Goal: Submit feedback/report problem

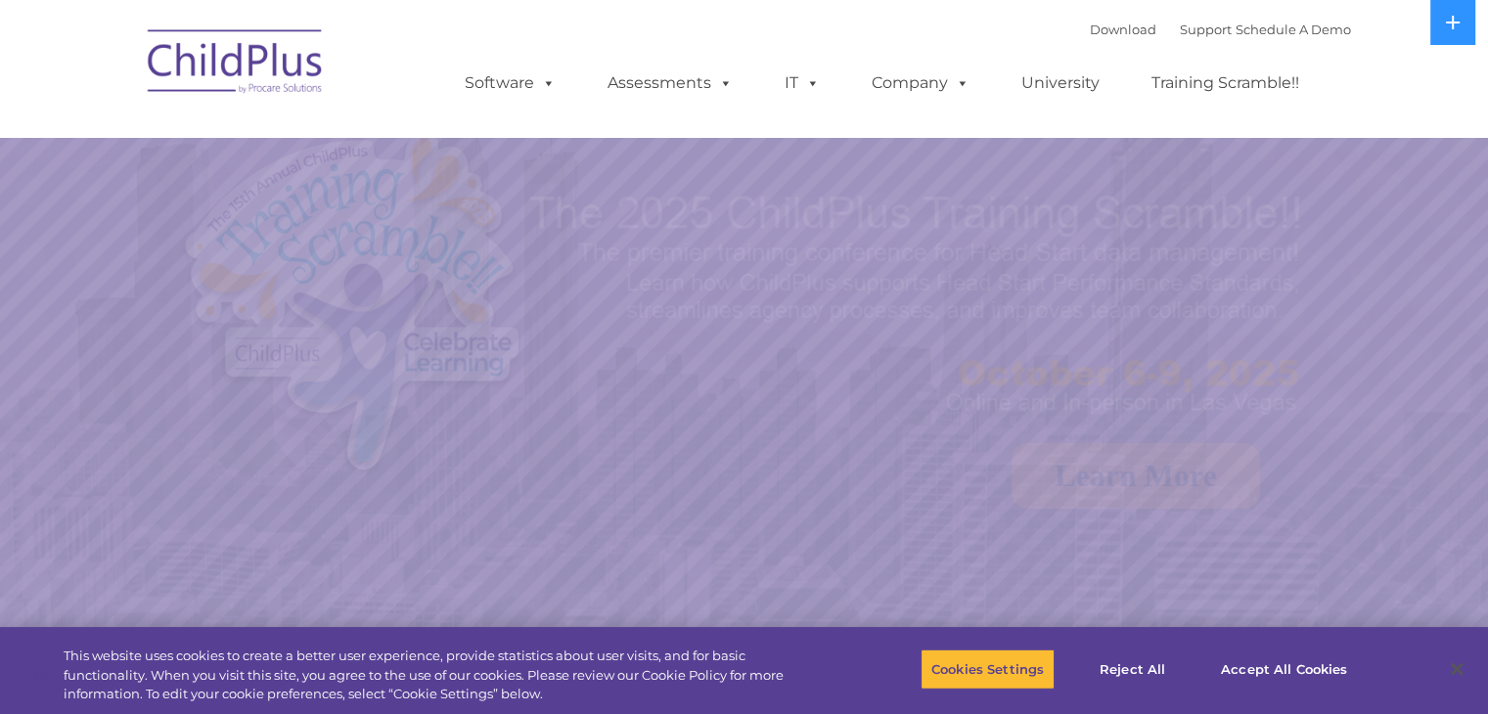
select select "MEDIUM"
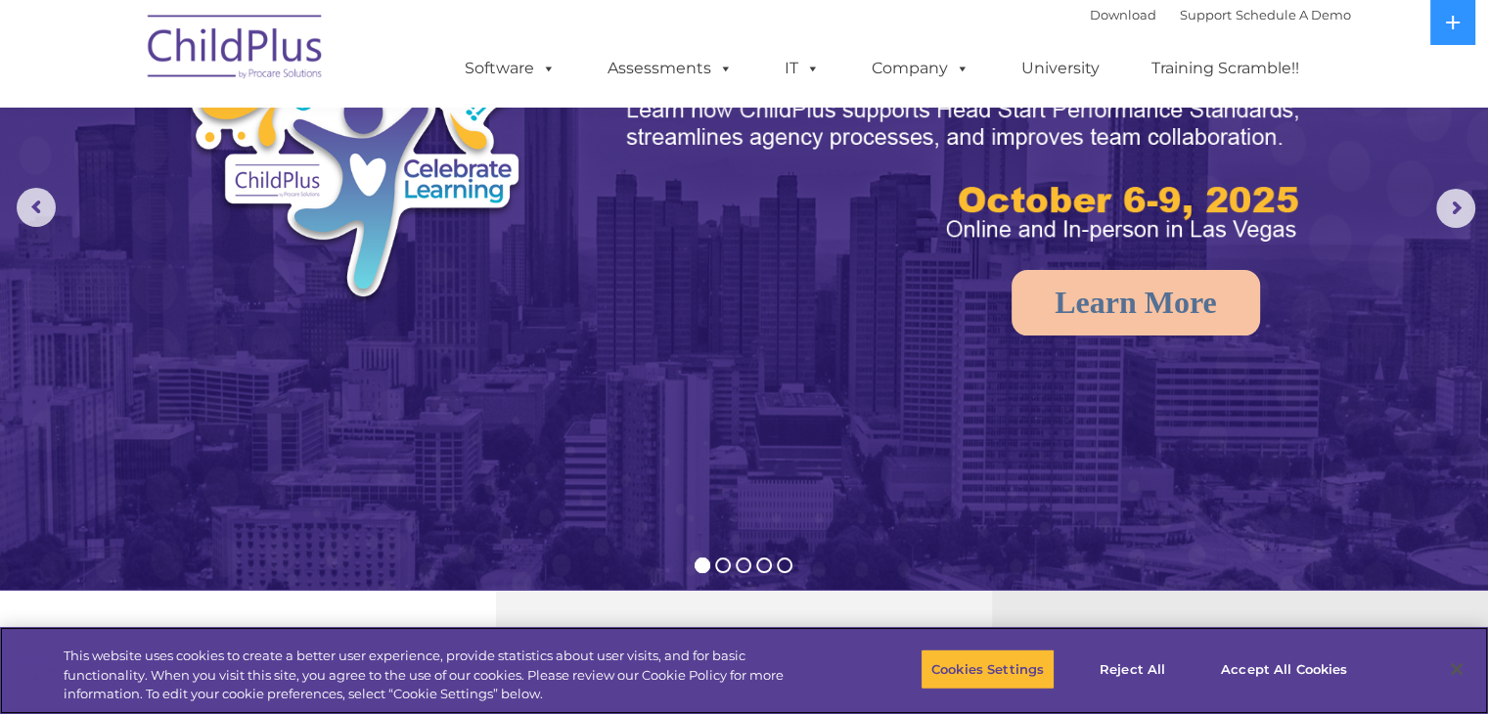
scroll to position [166, 0]
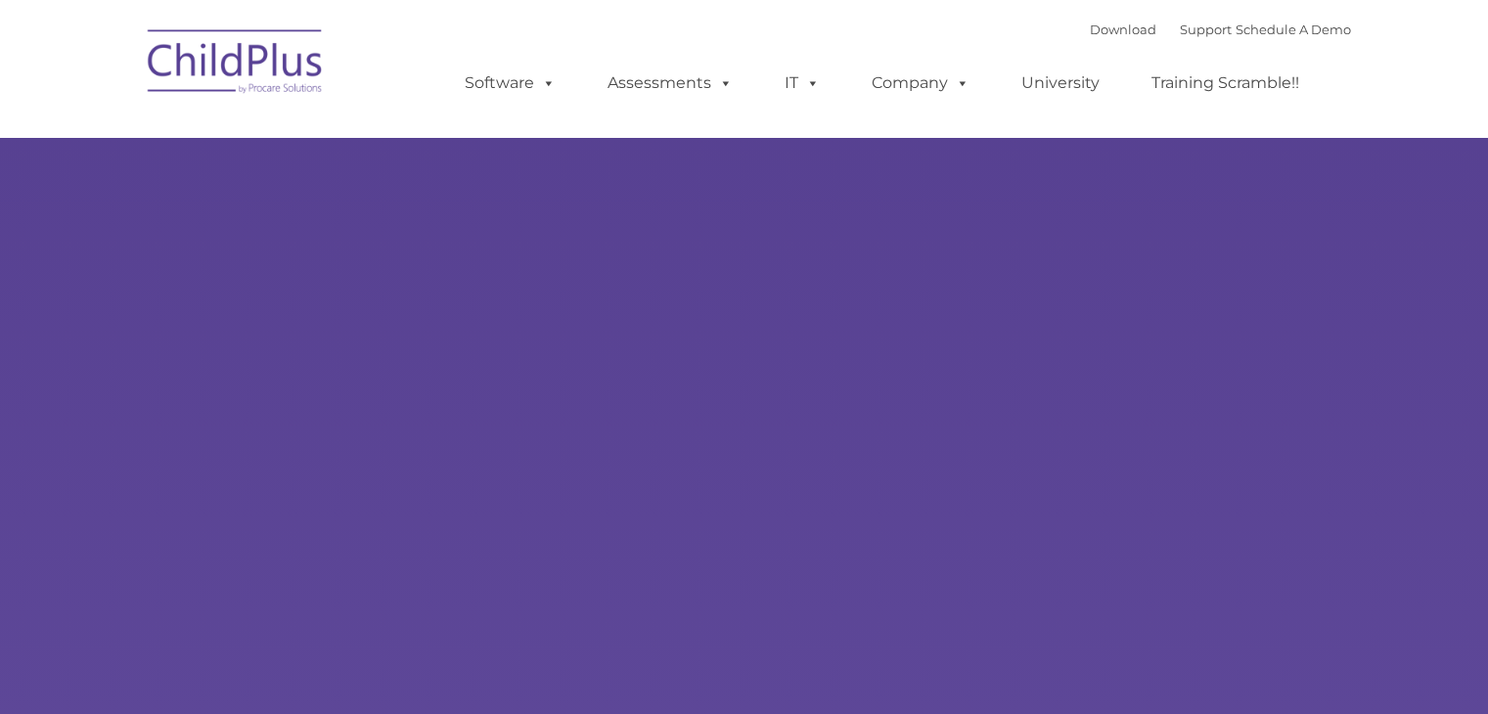
type input ""
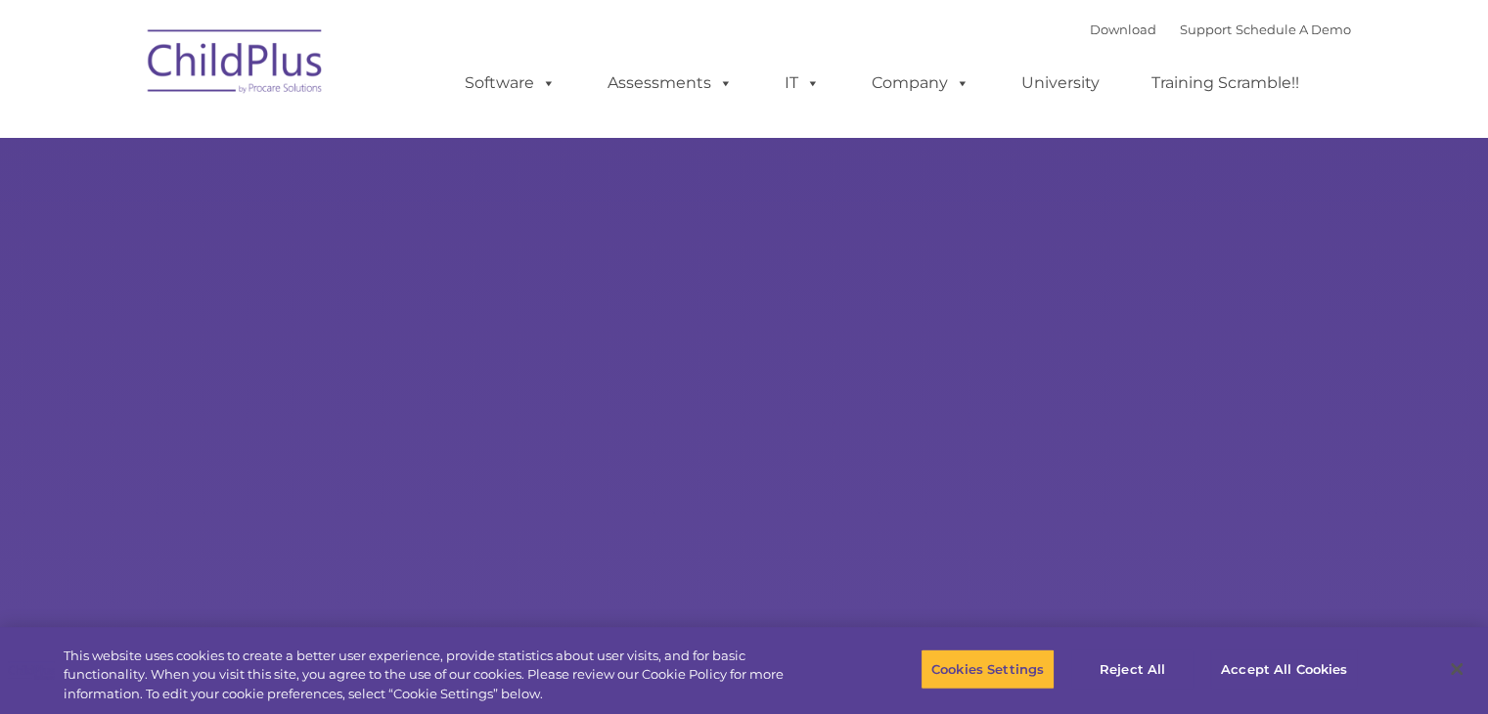
select select "MEDIUM"
